Goal: Transaction & Acquisition: Purchase product/service

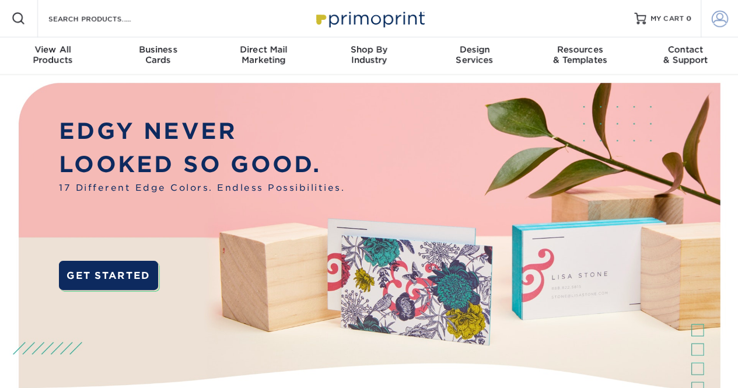
click at [727, 9] on link "Account" at bounding box center [718, 18] width 37 height 37
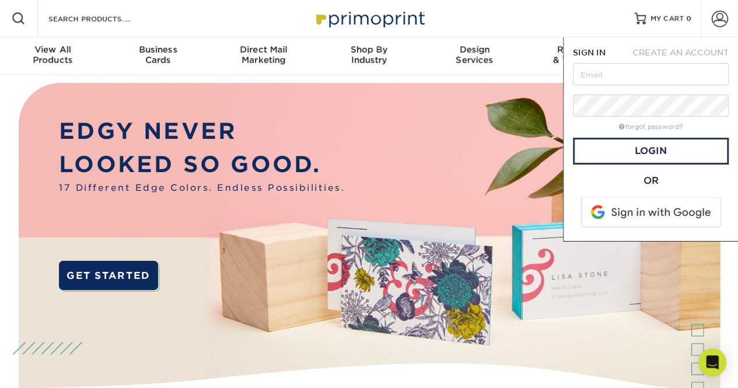
click at [668, 208] on span at bounding box center [651, 212] width 149 height 30
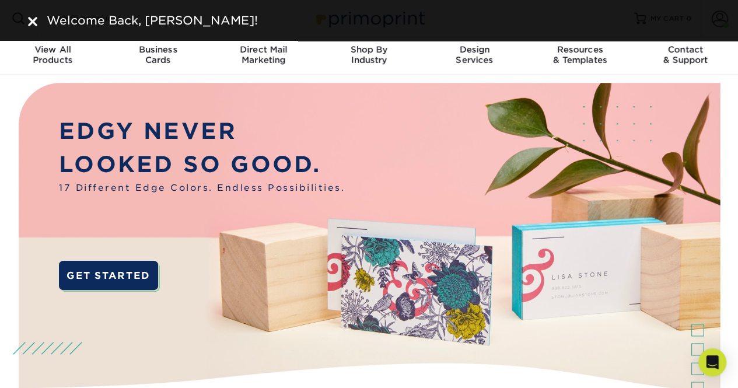
click at [36, 22] on img at bounding box center [32, 21] width 9 height 9
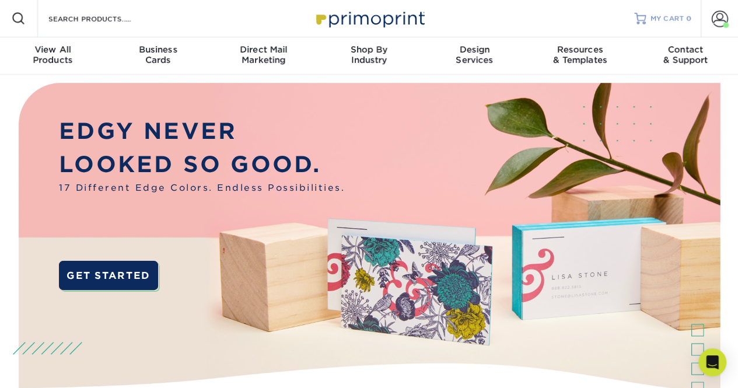
click at [685, 12] on link "MY CART 0" at bounding box center [662, 18] width 57 height 37
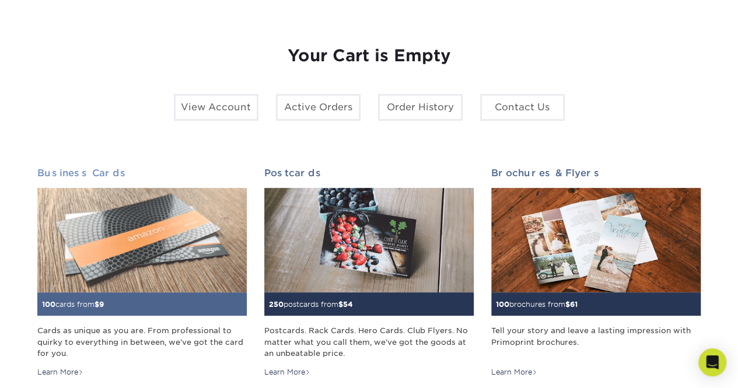
scroll to position [117, 0]
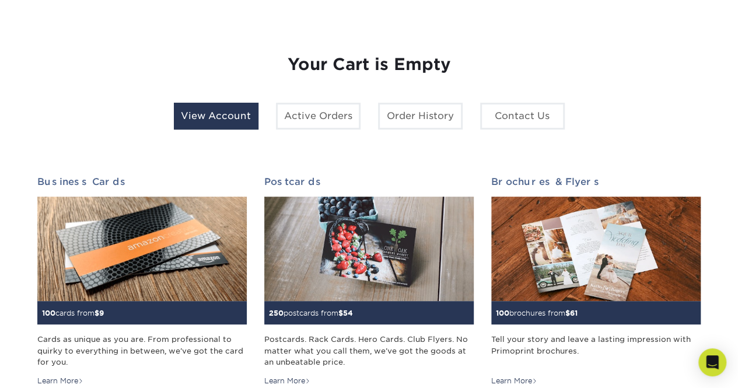
click at [208, 106] on link "View Account" at bounding box center [216, 116] width 85 height 27
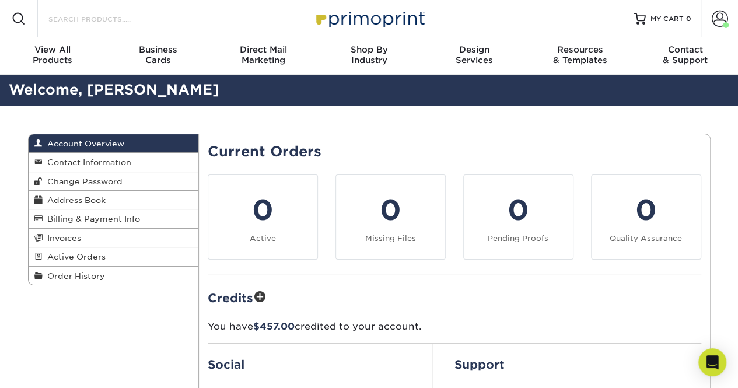
click at [86, 24] on input "Search Products" at bounding box center [104, 19] width 114 height 14
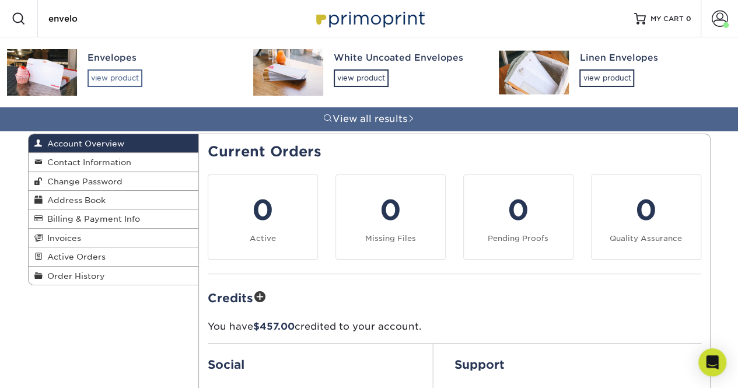
type input "envelo"
click at [97, 69] on div "view product" at bounding box center [114, 77] width 55 height 17
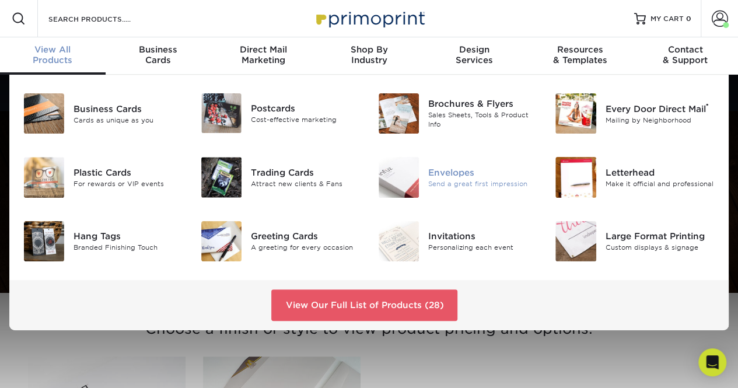
click at [421, 176] on div at bounding box center [398, 177] width 59 height 40
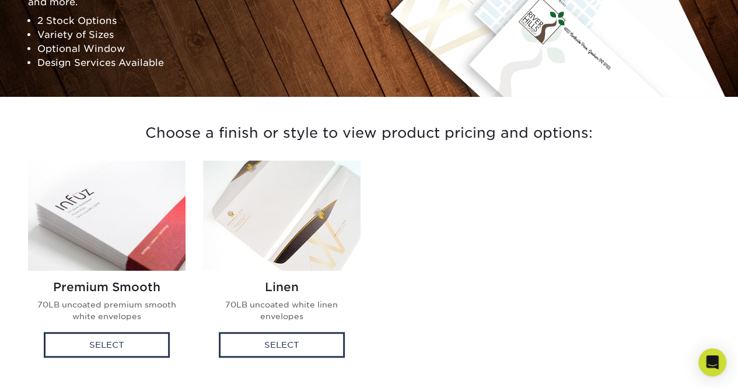
scroll to position [233, 0]
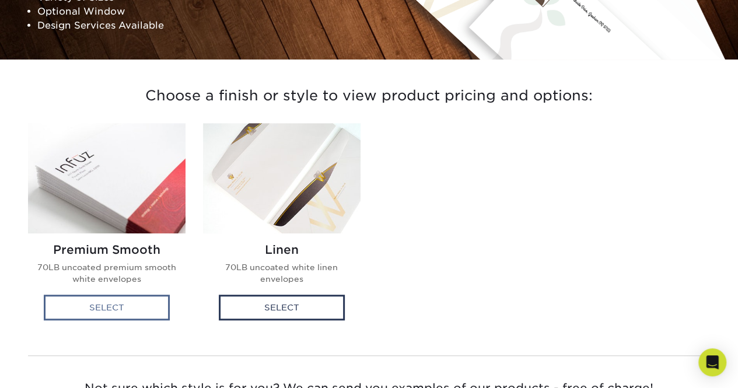
click at [143, 303] on div "Select" at bounding box center [107, 307] width 126 height 26
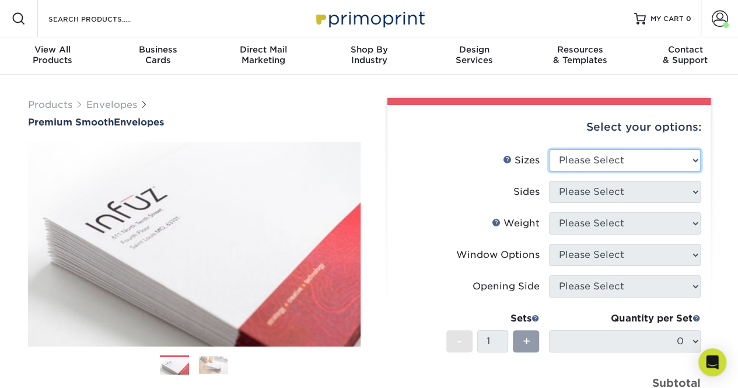
click at [573, 159] on select "Please Select 8.875" x 3.875" 4.125" x 9.5" 5.25" x 7.25" 9" x 12"" at bounding box center [625, 160] width 152 height 22
click at [506, 137] on div "Select your options:" at bounding box center [549, 127] width 304 height 44
click at [632, 166] on select "Please Select 8.875" x 3.875" 4.125" x 9.5" 5.25" x 7.25" 9" x 12"" at bounding box center [625, 160] width 152 height 22
click at [474, 171] on label "Sizes Help Sizes" at bounding box center [473, 160] width 152 height 22
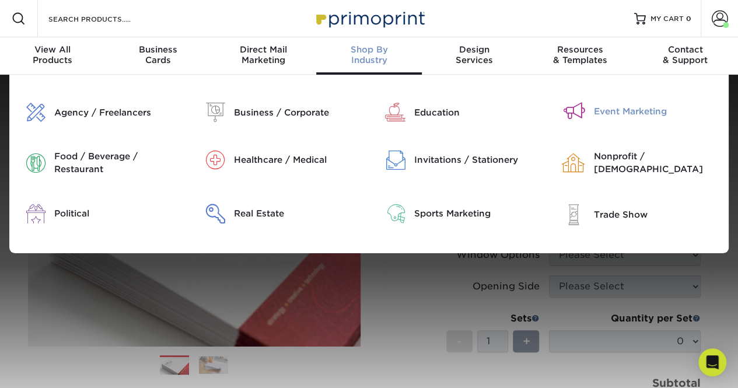
click at [634, 111] on div "Event Marketing" at bounding box center [657, 111] width 126 height 13
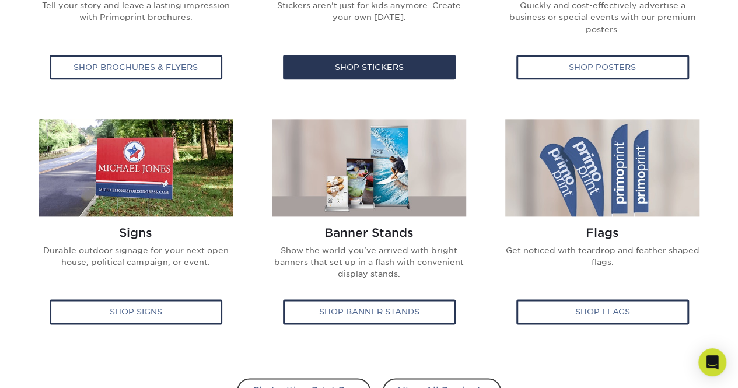
scroll to position [641, 0]
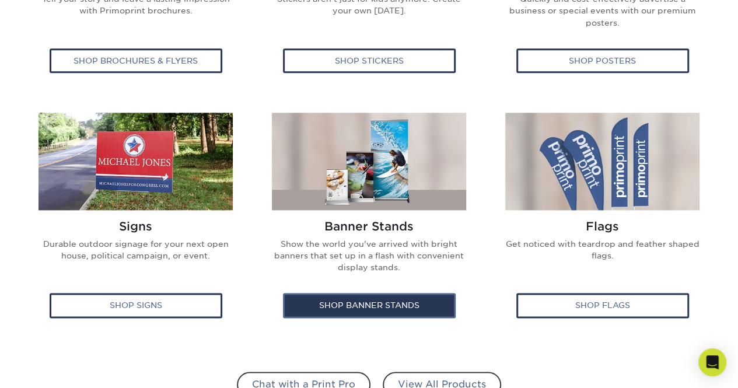
click at [377, 311] on div "Shop Banner Stands" at bounding box center [369, 305] width 173 height 24
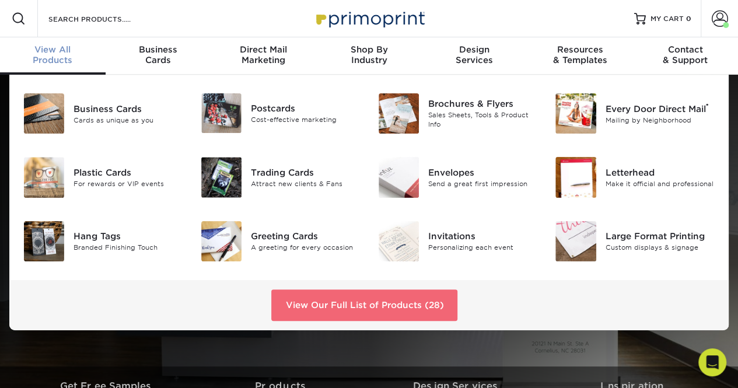
click at [331, 294] on link "View Our Full List of Products (28)" at bounding box center [364, 304] width 186 height 31
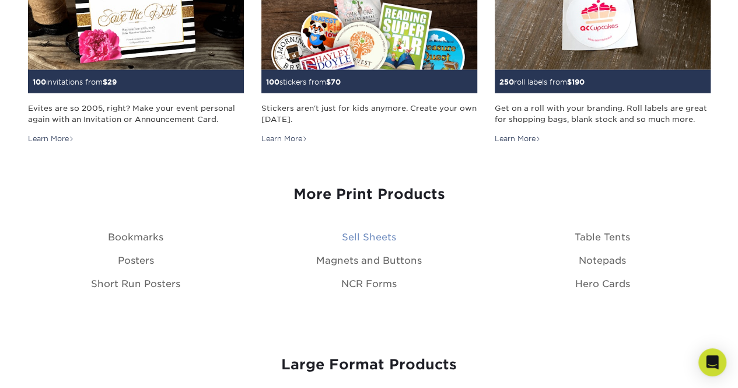
scroll to position [1108, 0]
